Goal: Navigation & Orientation: Find specific page/section

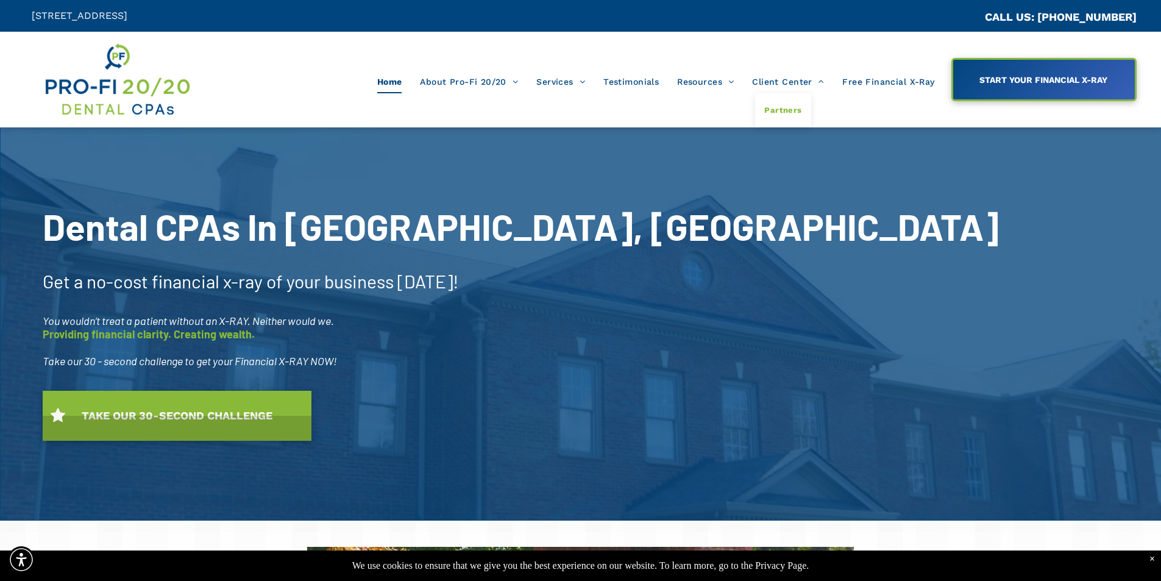
click at [785, 110] on span "Partners" at bounding box center [782, 110] width 37 height 16
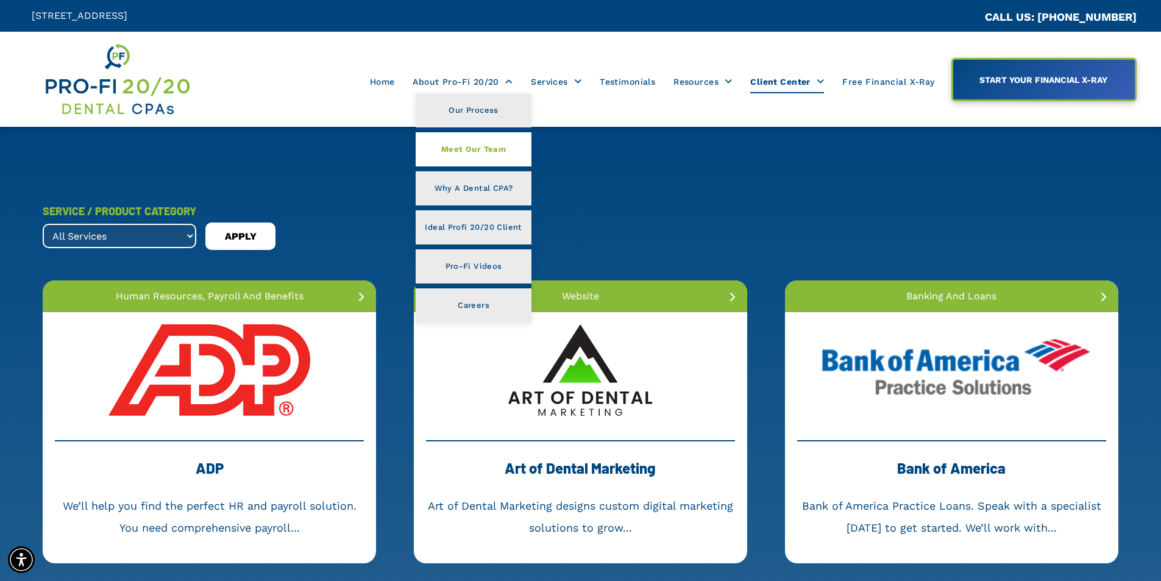
click at [477, 145] on span "Meet Our Team" at bounding box center [473, 149] width 65 height 16
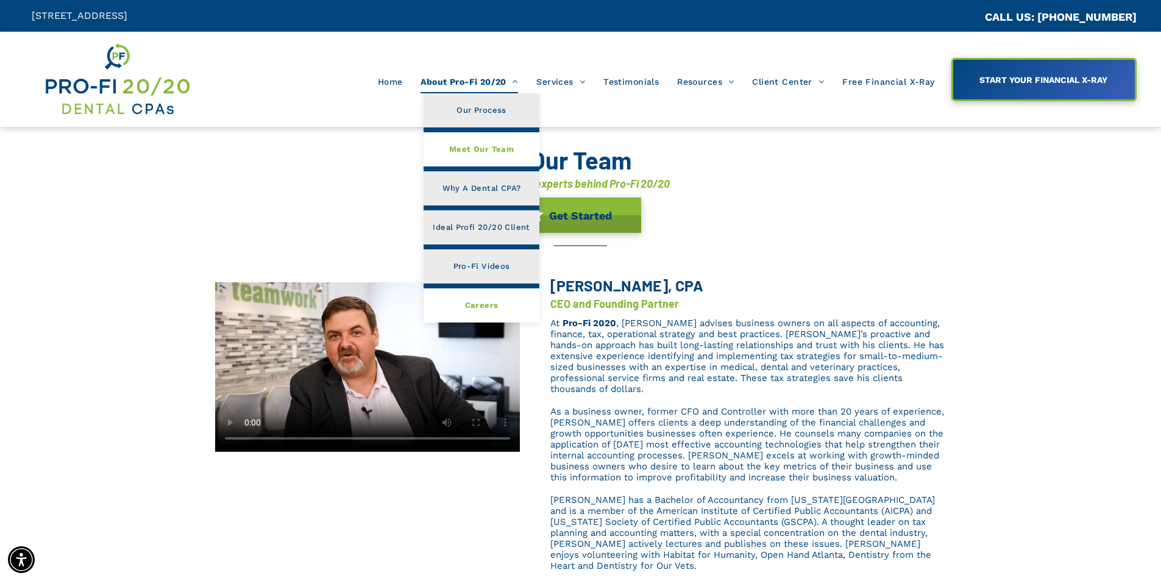
click at [462, 311] on link "Careers" at bounding box center [480, 305] width 115 height 34
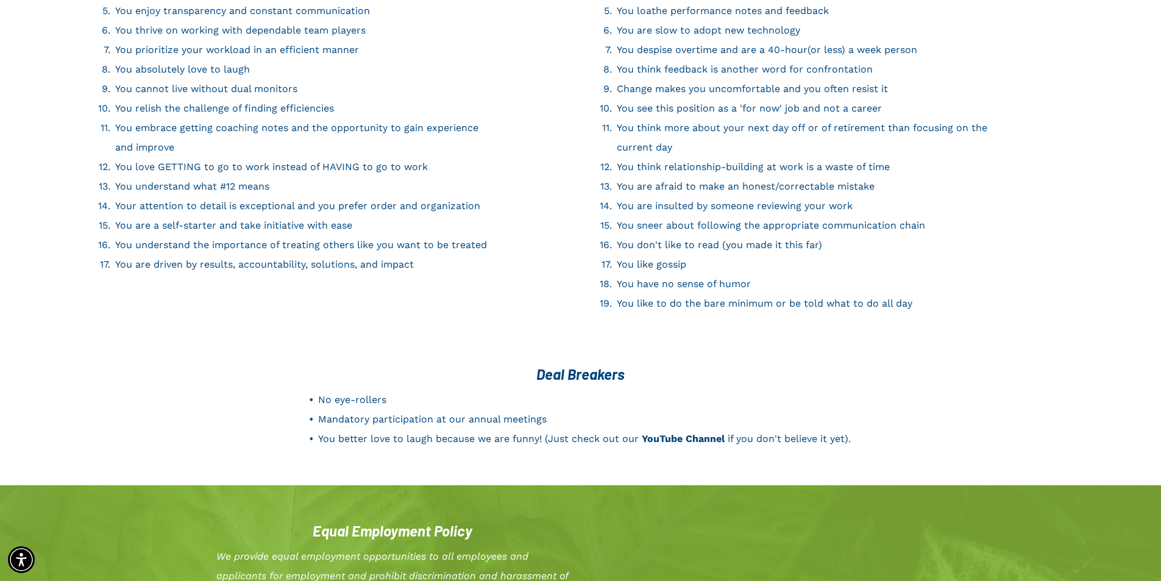
scroll to position [1812, 0]
